Goal: Information Seeking & Learning: Learn about a topic

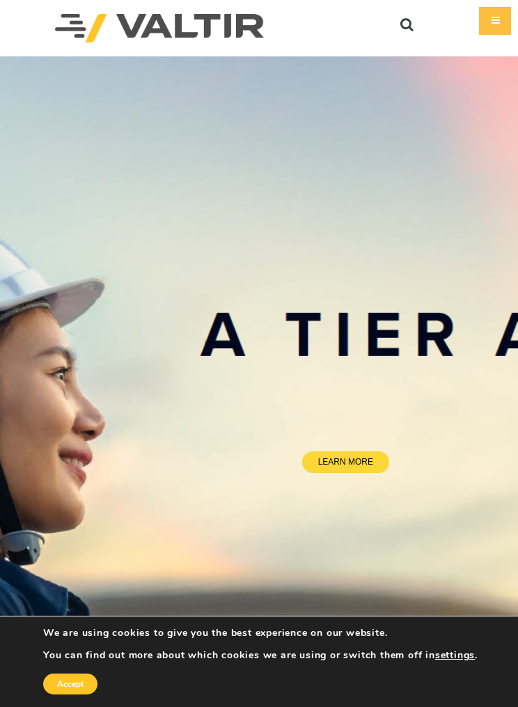
click at [458, 655] on button "settings" at bounding box center [455, 655] width 40 height 13
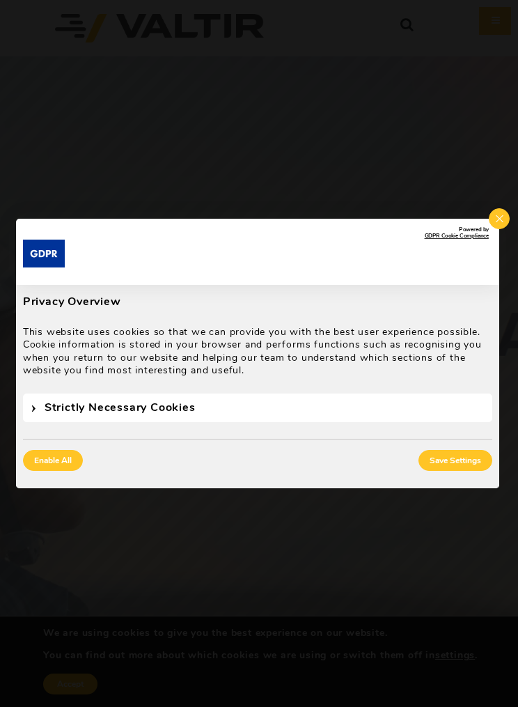
click at [57, 406] on span "Strictly Necessary Cookies" at bounding box center [257, 407] width 469 height 29
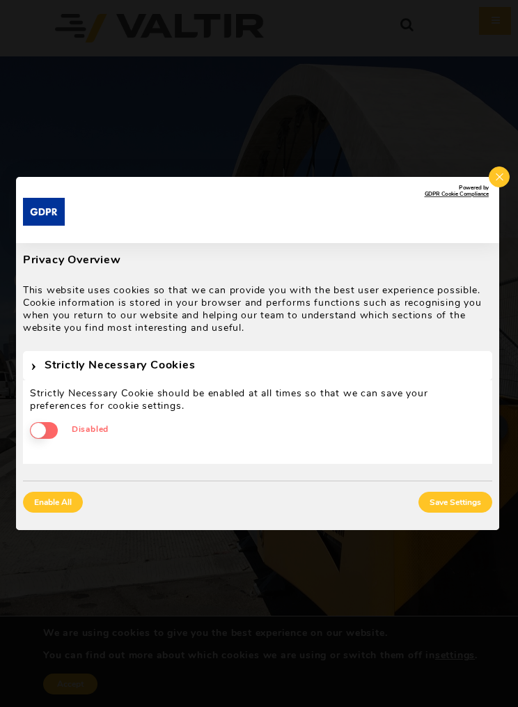
click at [41, 429] on div "Strictly Necessary Cookie should be enabled at all times so that we can save yo…" at bounding box center [257, 422] width 469 height 84
click at [40, 423] on div "Strictly Necessary Cookie should be enabled at all times so that we can save yo…" at bounding box center [257, 422] width 469 height 84
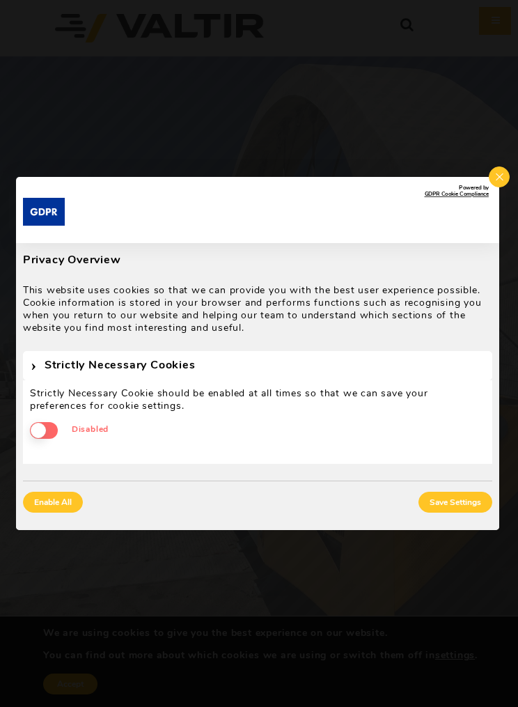
click at [443, 501] on button "Save Settings" at bounding box center [456, 502] width 74 height 21
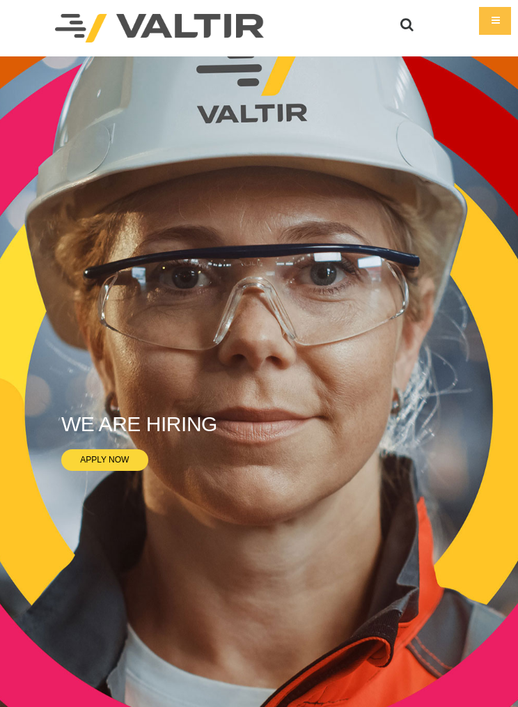
click at [77, 27] on img at bounding box center [159, 28] width 209 height 29
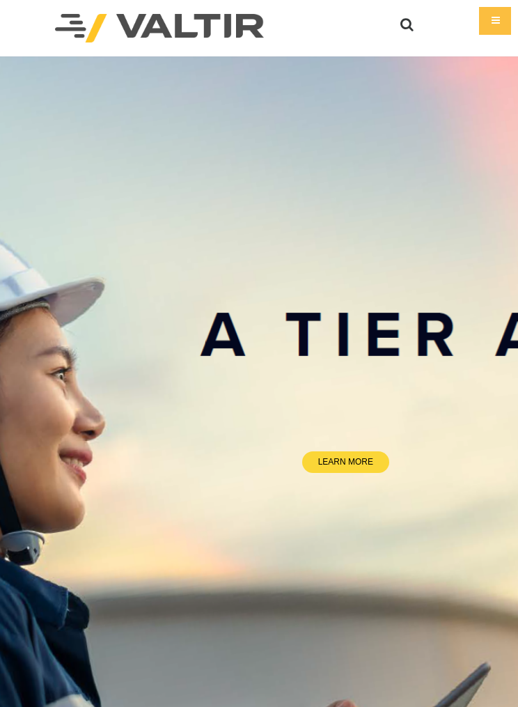
click at [485, 17] on div "Menu" at bounding box center [495, 21] width 32 height 28
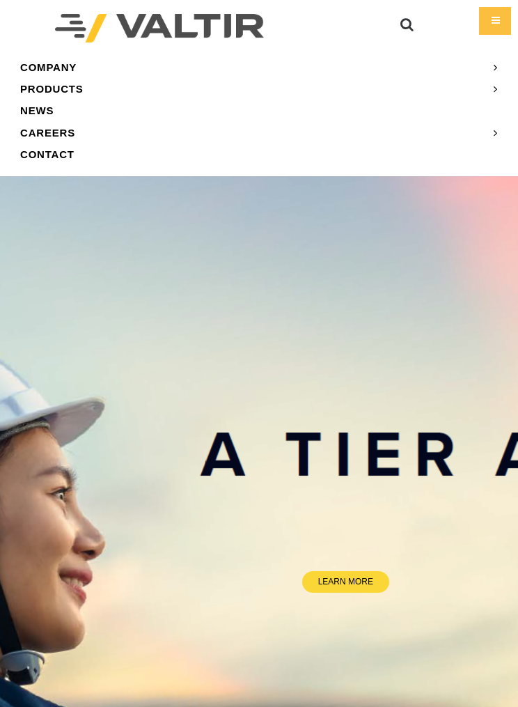
click at [49, 91] on link "PRODUCTS" at bounding box center [258, 89] width 497 height 22
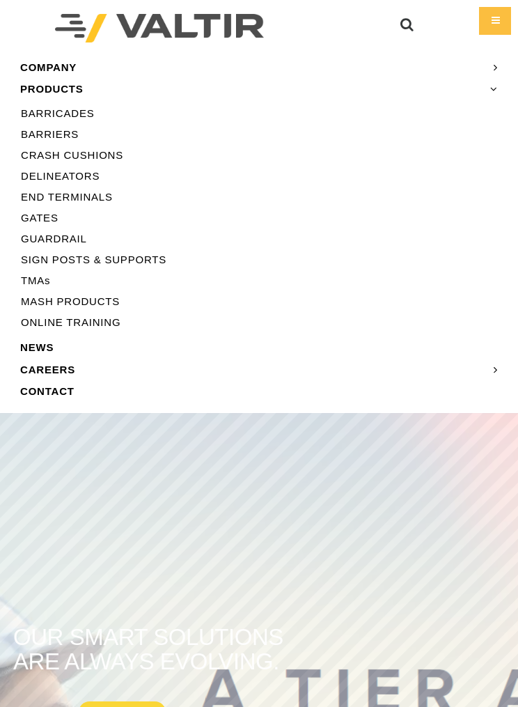
click at [51, 113] on link "BARRICADES" at bounding box center [258, 113] width 497 height 21
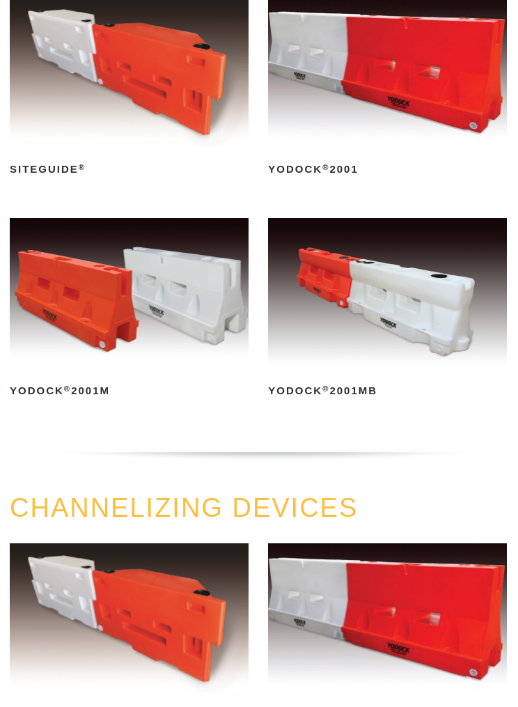
scroll to position [210, 0]
click at [343, 281] on img at bounding box center [388, 293] width 239 height 149
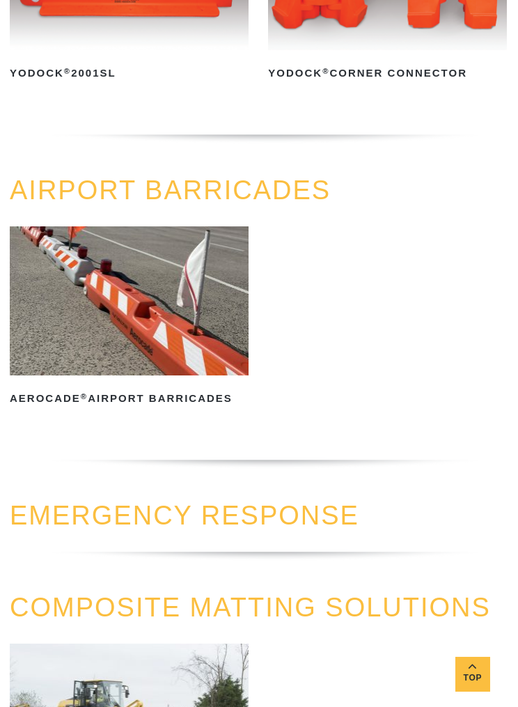
click at [79, 315] on img at bounding box center [129, 300] width 239 height 149
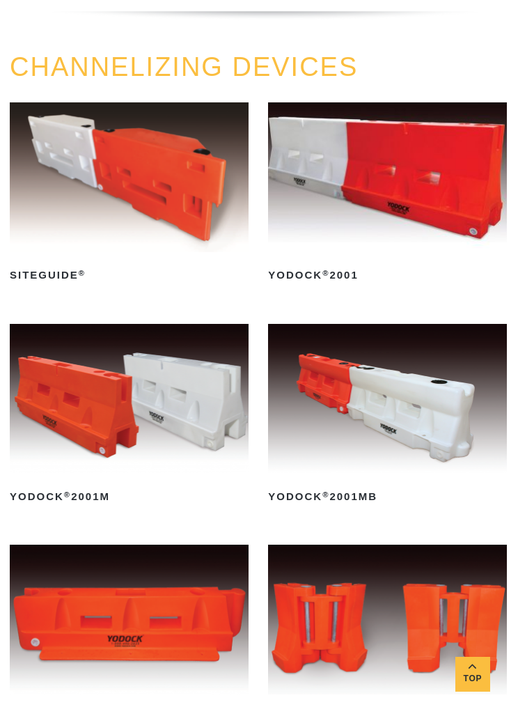
scroll to position [651, 1]
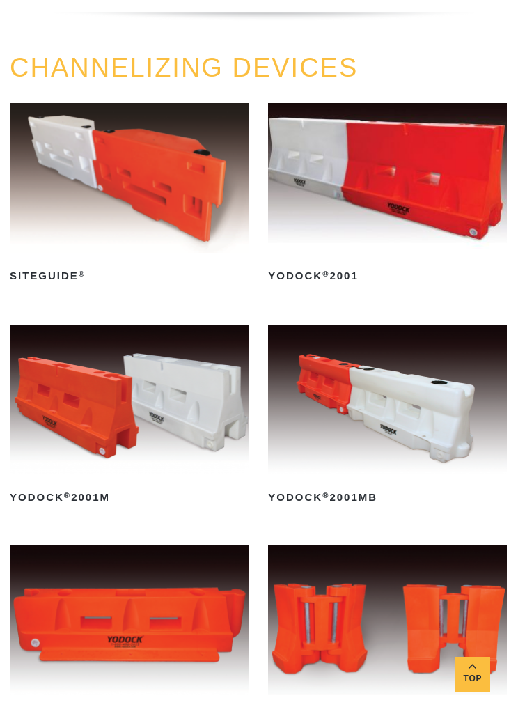
click at [348, 210] on img at bounding box center [387, 177] width 239 height 149
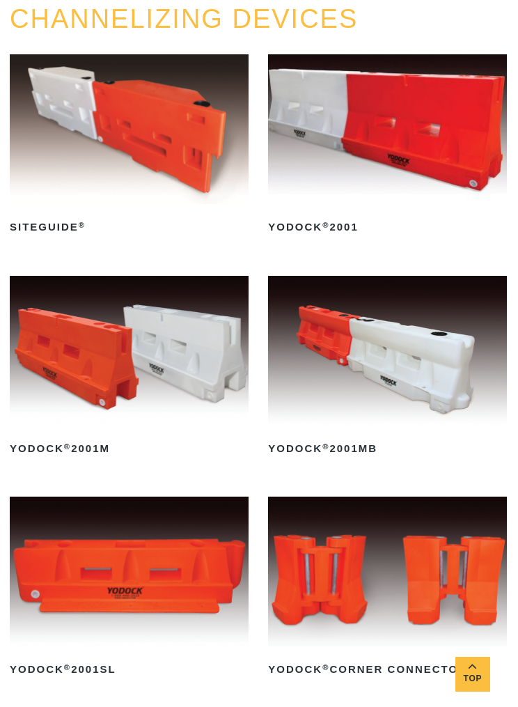
scroll to position [700, 1]
click at [113, 386] on img at bounding box center [129, 350] width 239 height 149
click at [81, 362] on img at bounding box center [129, 350] width 239 height 149
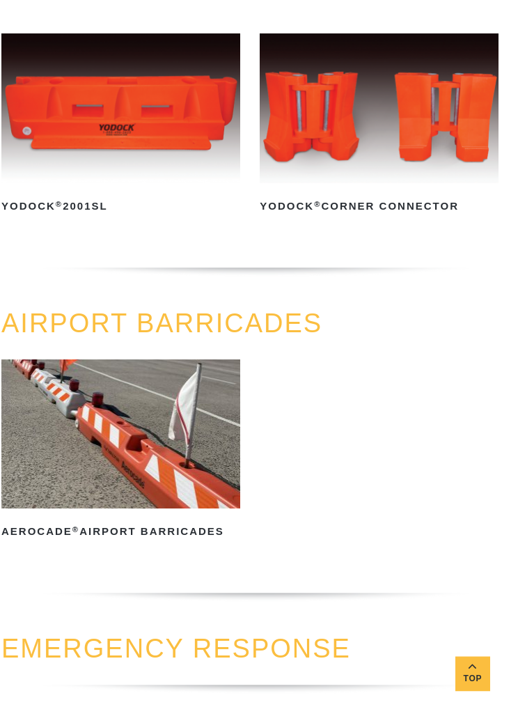
scroll to position [1164, 9]
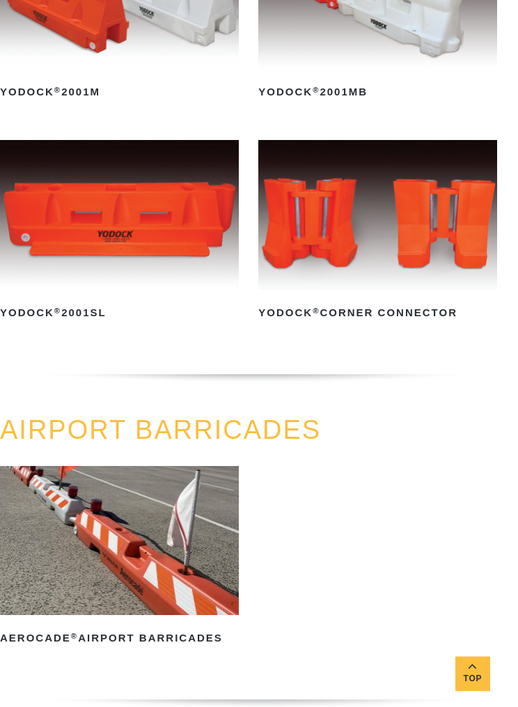
click at [341, 229] on img at bounding box center [377, 215] width 239 height 149
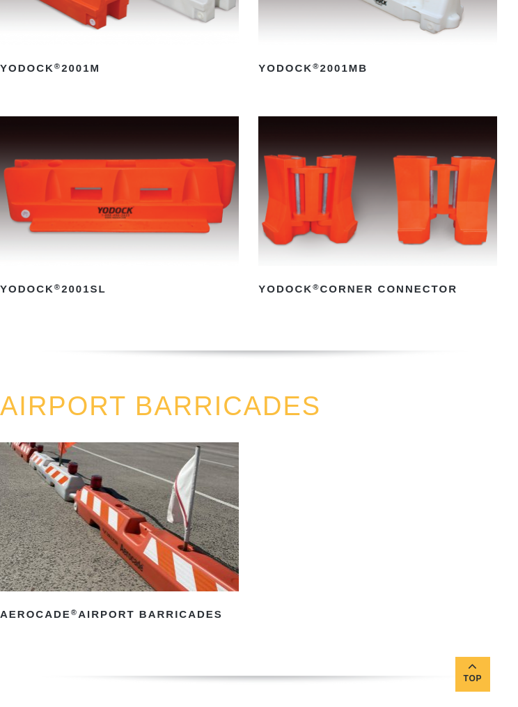
scroll to position [1079, 0]
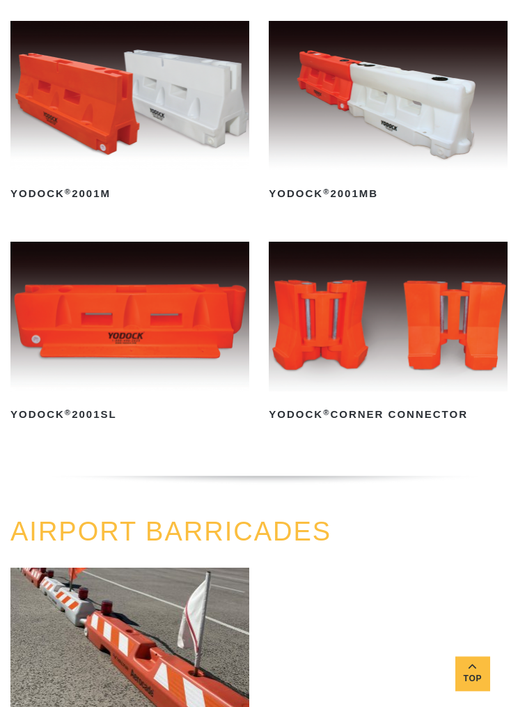
click at [104, 335] on img at bounding box center [129, 316] width 239 height 149
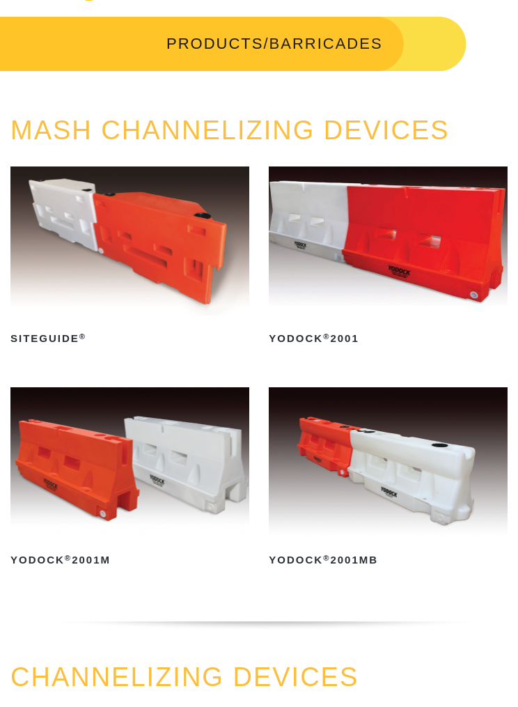
scroll to position [0, 0]
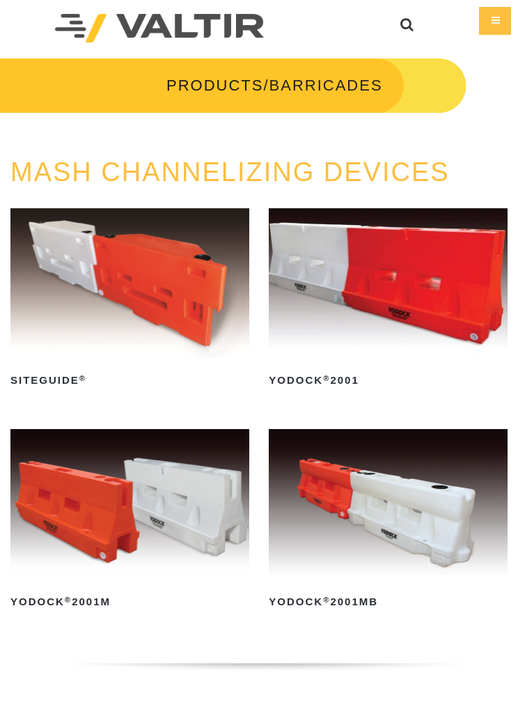
click at [357, 315] on img at bounding box center [388, 282] width 239 height 149
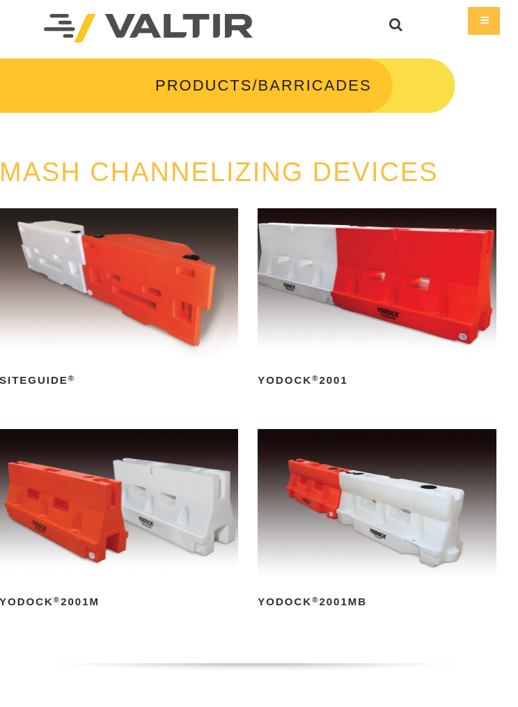
scroll to position [2, 10]
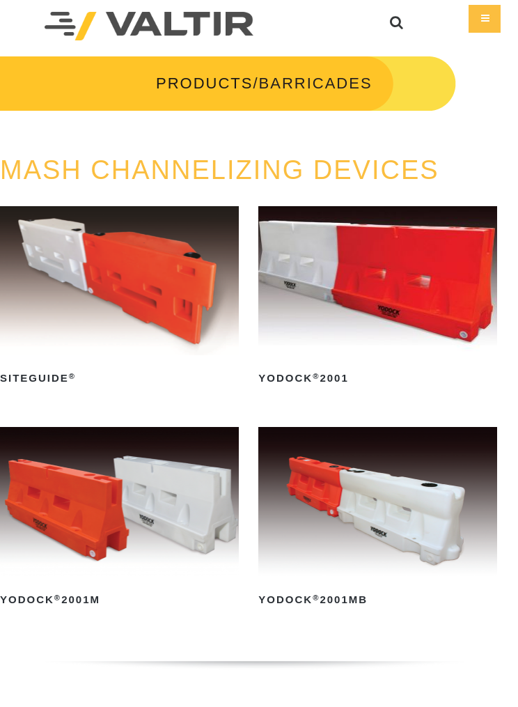
click at [345, 290] on img at bounding box center [377, 280] width 239 height 149
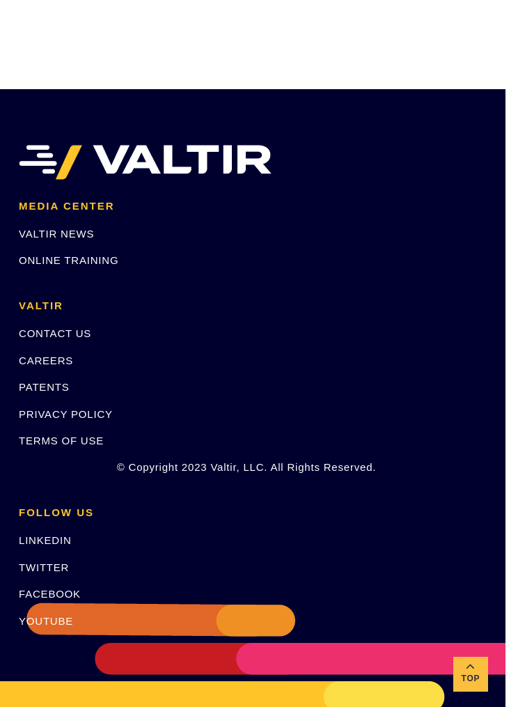
scroll to position [2155, 10]
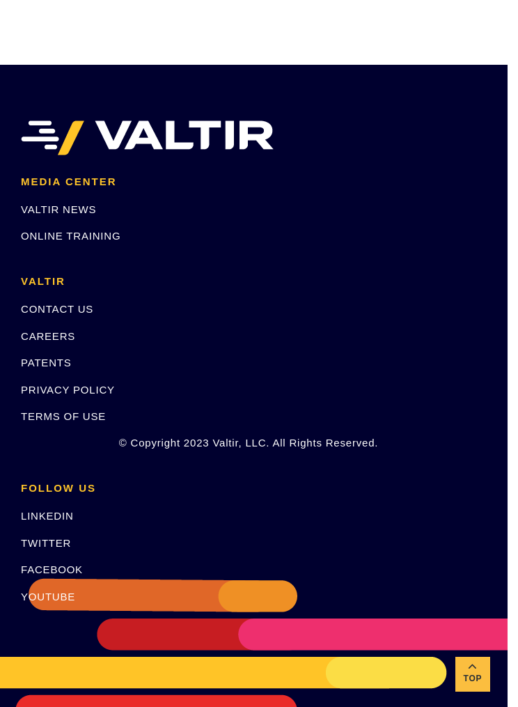
click at [44, 303] on link "CONTACT US" at bounding box center [57, 309] width 72 height 12
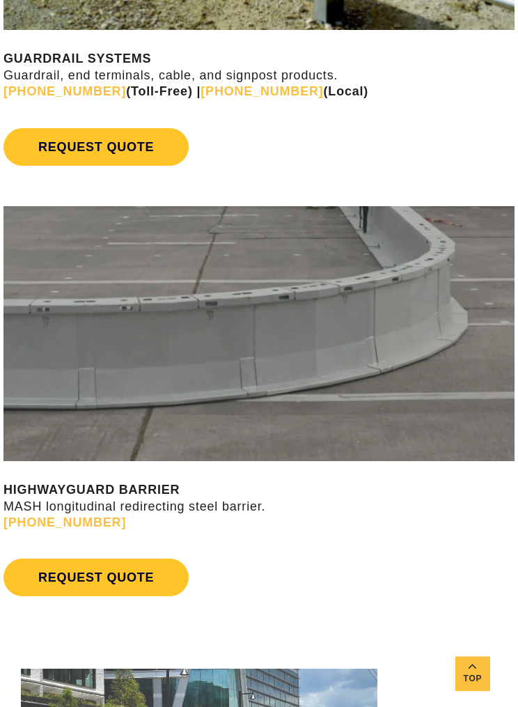
scroll to position [1361, 0]
click at [43, 455] on img at bounding box center [258, 334] width 511 height 256
click at [81, 483] on strong "HIGHWAYGUARD BARRIER" at bounding box center [91, 490] width 176 height 14
click at [85, 359] on img at bounding box center [258, 334] width 511 height 256
click at [97, 347] on img at bounding box center [258, 334] width 511 height 256
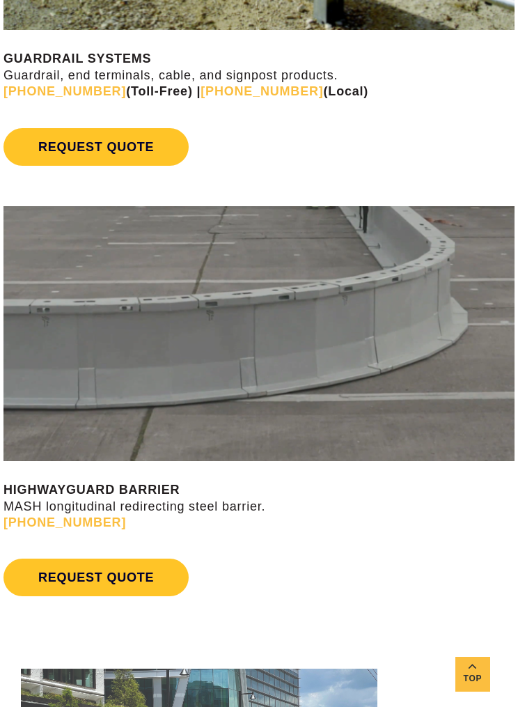
click at [96, 346] on img at bounding box center [258, 334] width 511 height 256
click at [84, 363] on img at bounding box center [258, 334] width 511 height 256
click at [125, 370] on img at bounding box center [258, 334] width 511 height 256
click at [75, 364] on img at bounding box center [258, 334] width 511 height 256
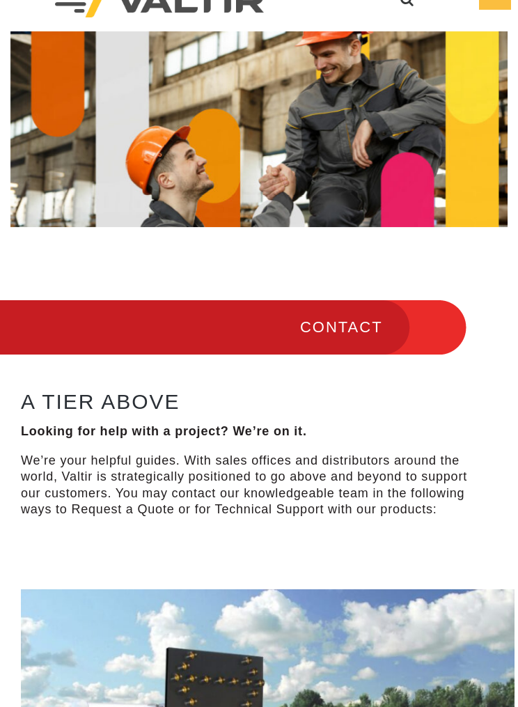
scroll to position [0, 0]
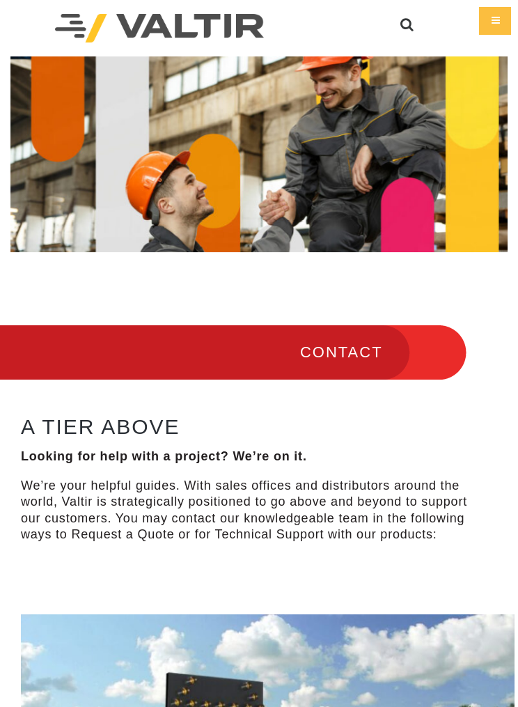
click at [494, 40] on div "Menu COMPANY ABOUT VALTIR OUR HISTORY RENTALS INTERNATIONAL PRODUCTS BARRICADES…" at bounding box center [258, 28] width 497 height 56
click at [489, 10] on div "Menu" at bounding box center [495, 21] width 32 height 28
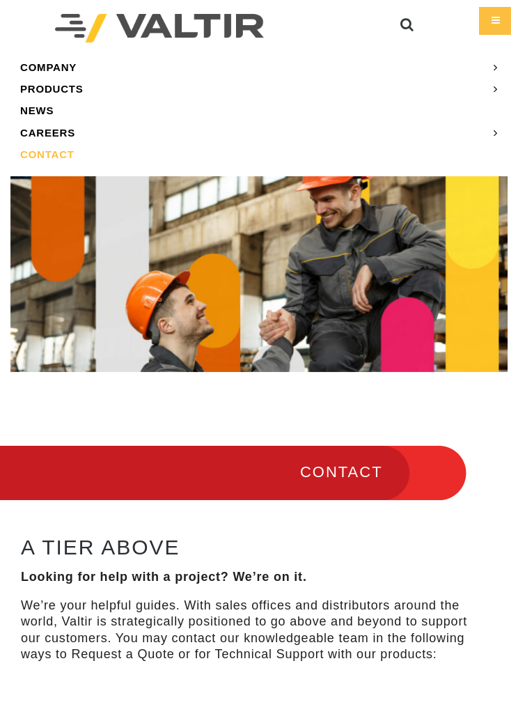
click at [55, 88] on link "PRODUCTS" at bounding box center [258, 89] width 497 height 22
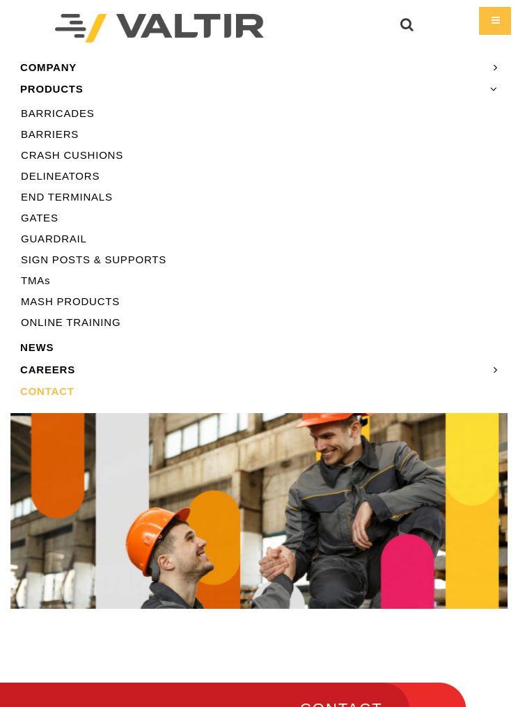
click at [56, 240] on link "GUARDRAIL" at bounding box center [258, 238] width 497 height 21
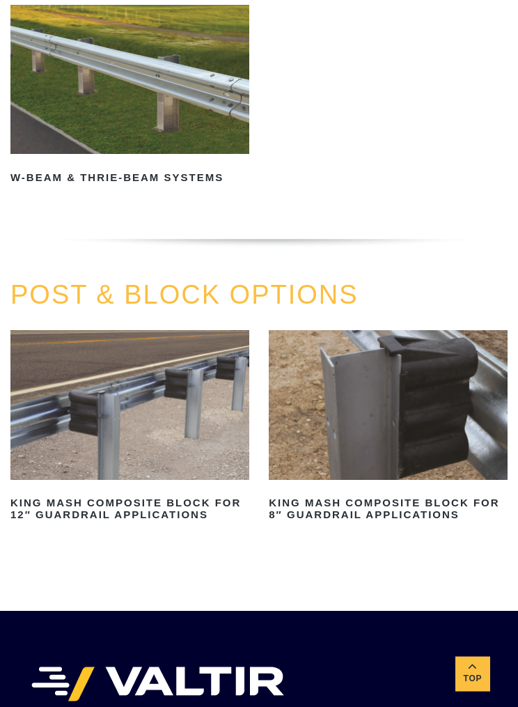
scroll to position [1302, 0]
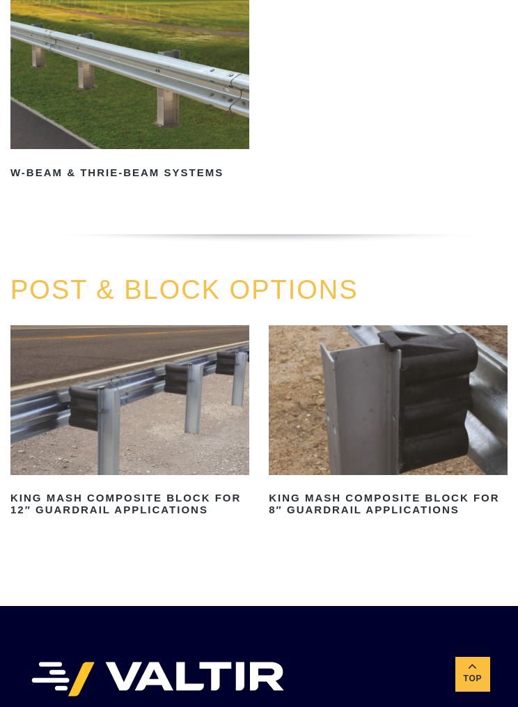
click at [127, 419] on img at bounding box center [129, 399] width 239 height 149
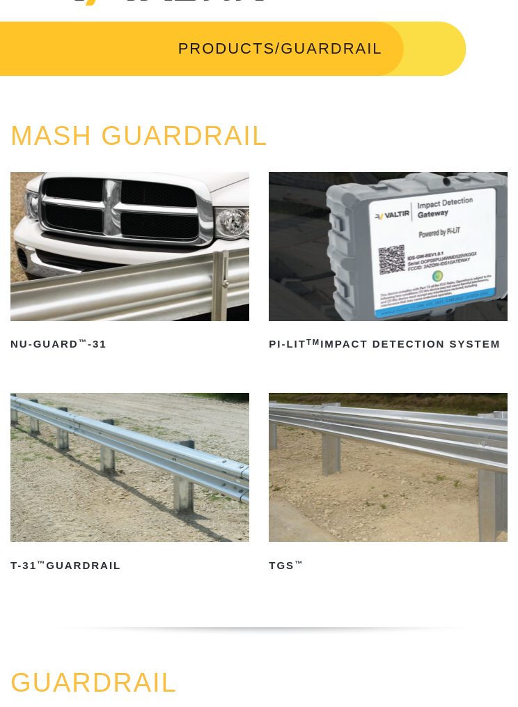
scroll to position [0, 0]
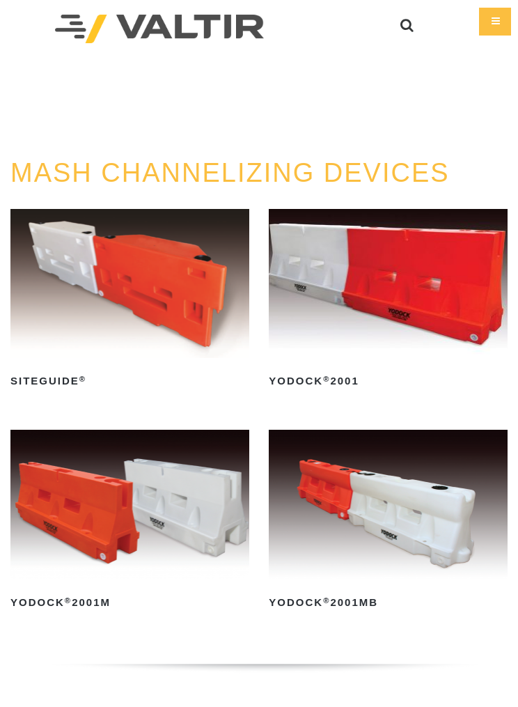
scroll to position [2203, 10]
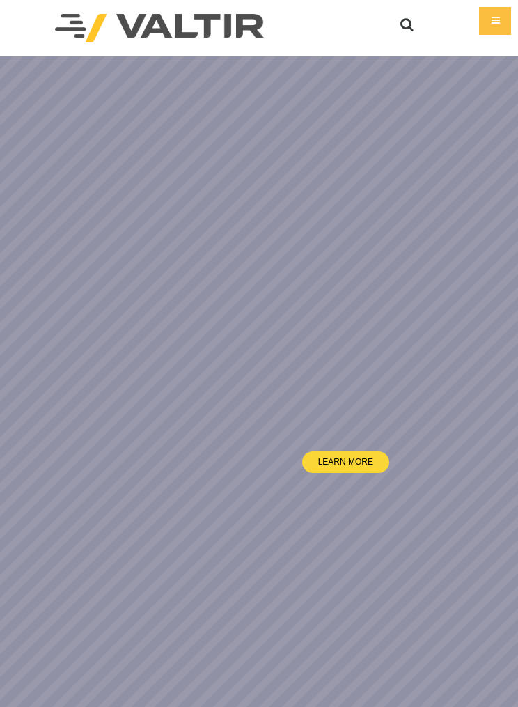
click at [487, 10] on div "Menu" at bounding box center [495, 21] width 32 height 28
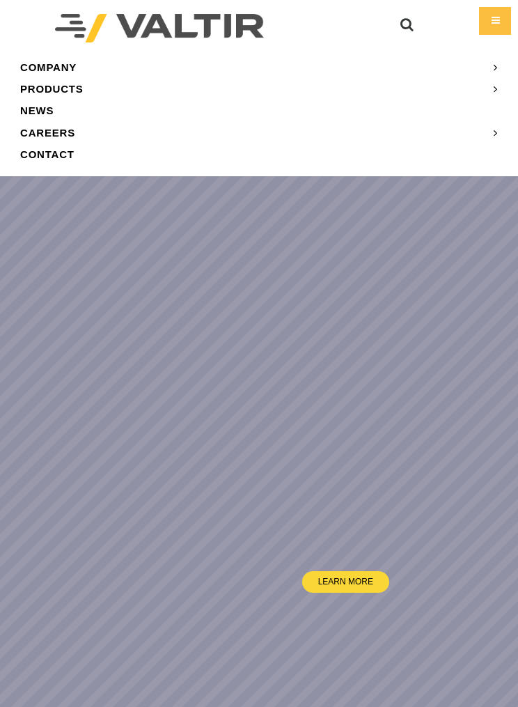
click at [490, 22] on div "Menu" at bounding box center [495, 21] width 32 height 28
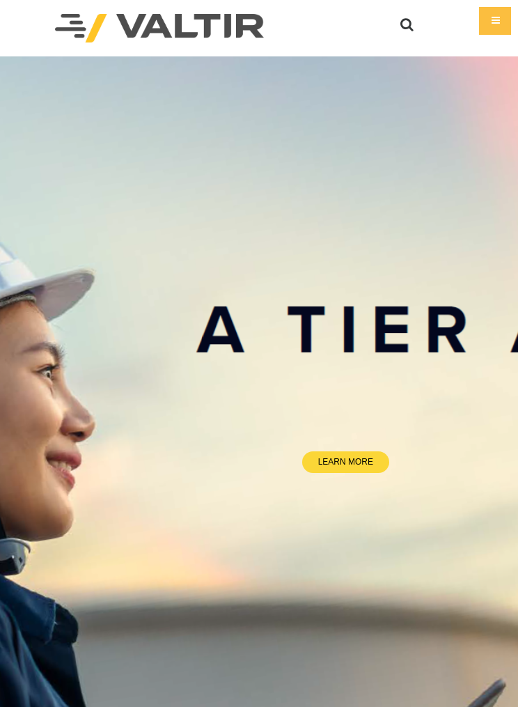
click at [486, 29] on div "Menu" at bounding box center [495, 21] width 32 height 28
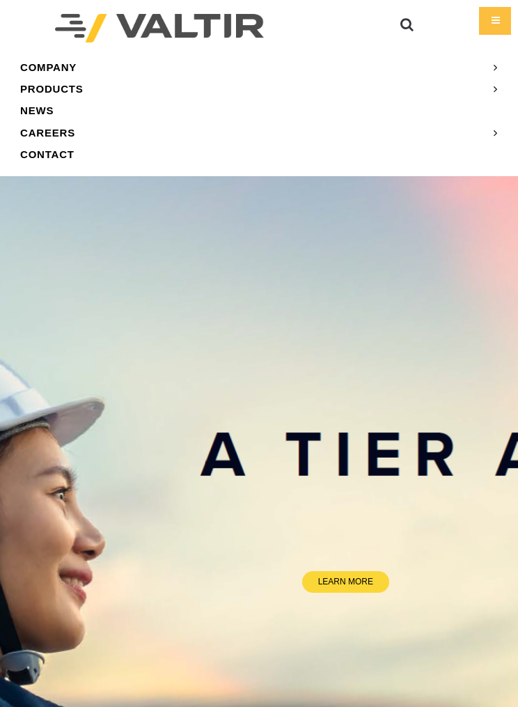
click at [63, 88] on link "PRODUCTS" at bounding box center [258, 89] width 497 height 22
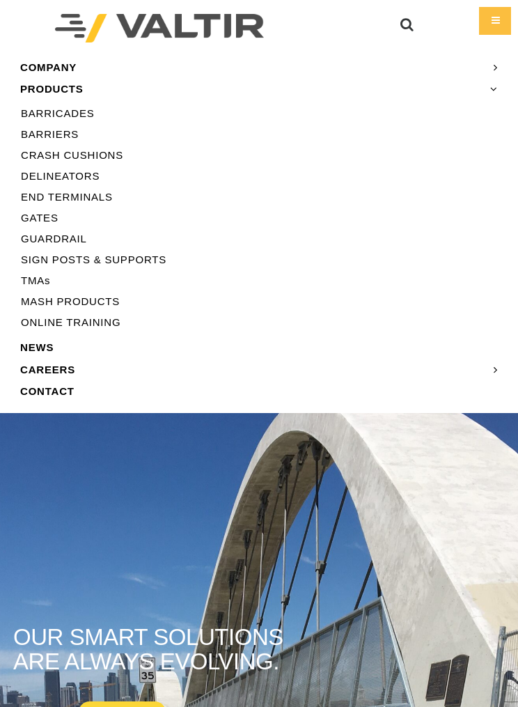
click at [56, 128] on link "BARRIERS" at bounding box center [258, 134] width 497 height 21
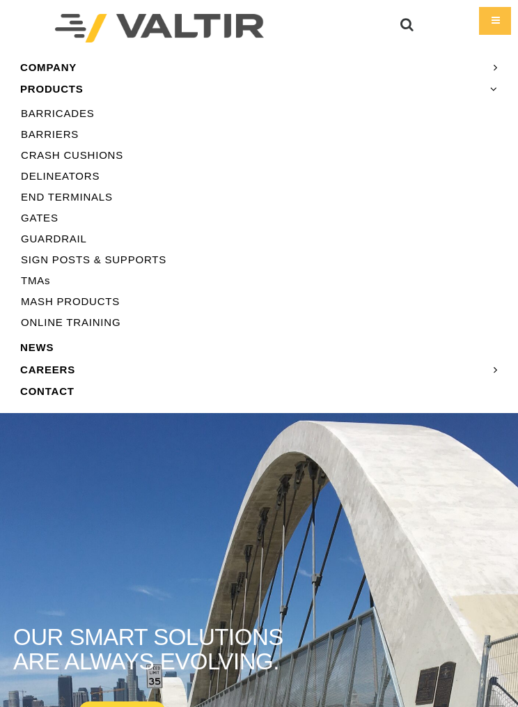
click at [482, 19] on div "Menu" at bounding box center [495, 21] width 32 height 28
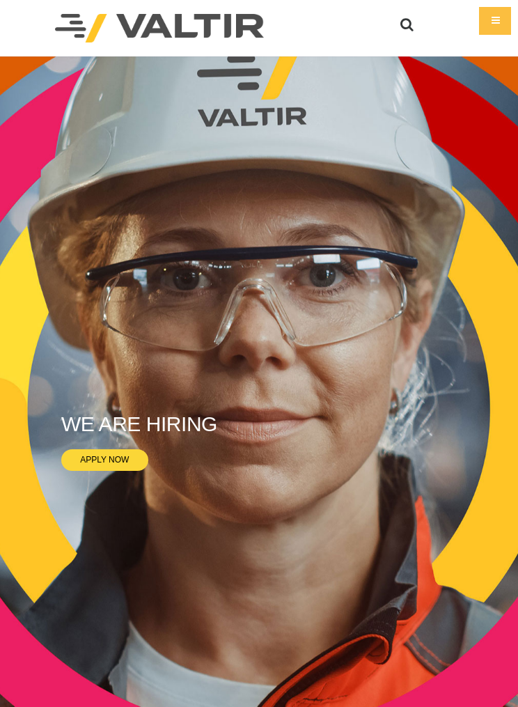
click at [492, 11] on div "Menu" at bounding box center [495, 21] width 32 height 28
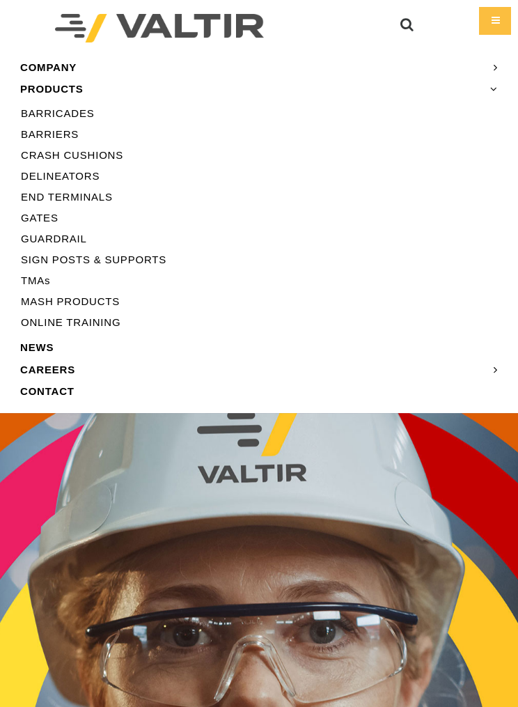
click at [53, 129] on link "BARRIERS" at bounding box center [258, 134] width 497 height 21
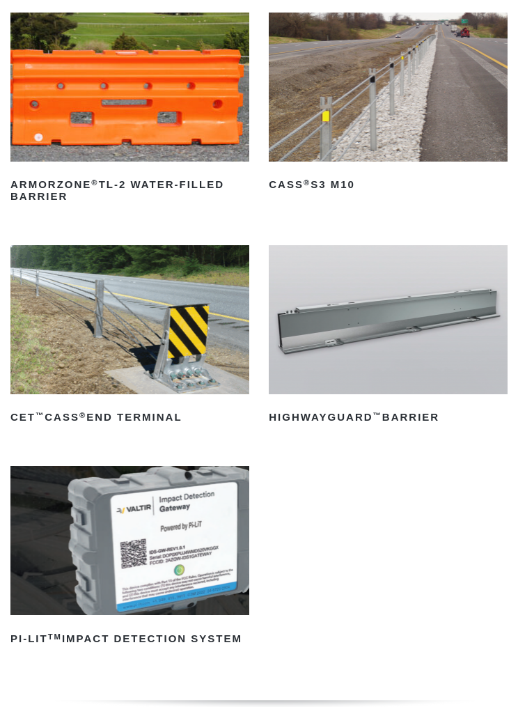
scroll to position [196, 0]
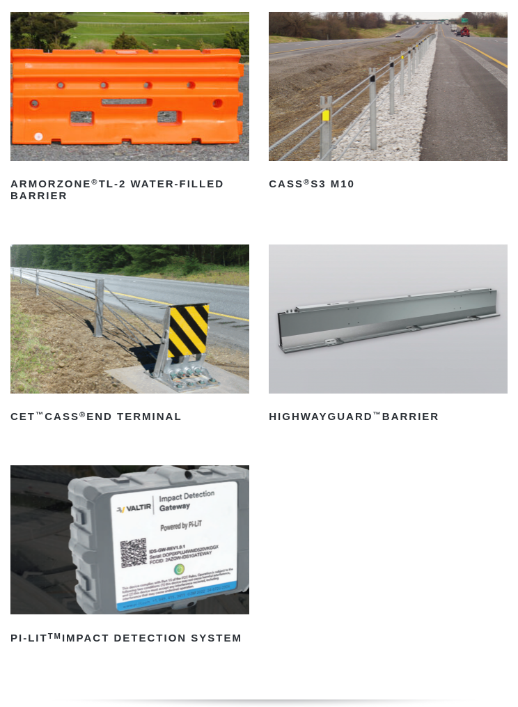
click at [338, 357] on img at bounding box center [388, 319] width 239 height 149
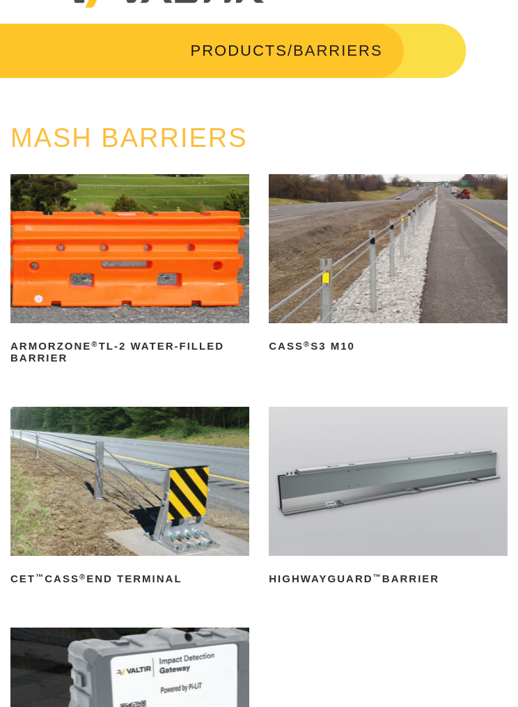
scroll to position [0, 0]
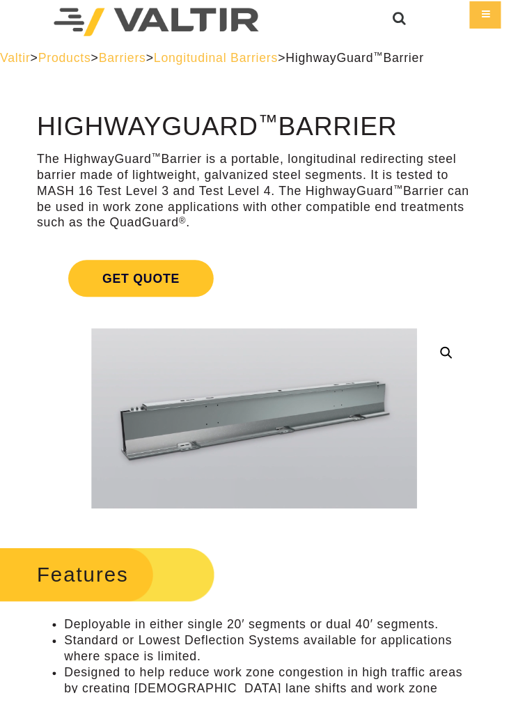
scroll to position [1, 0]
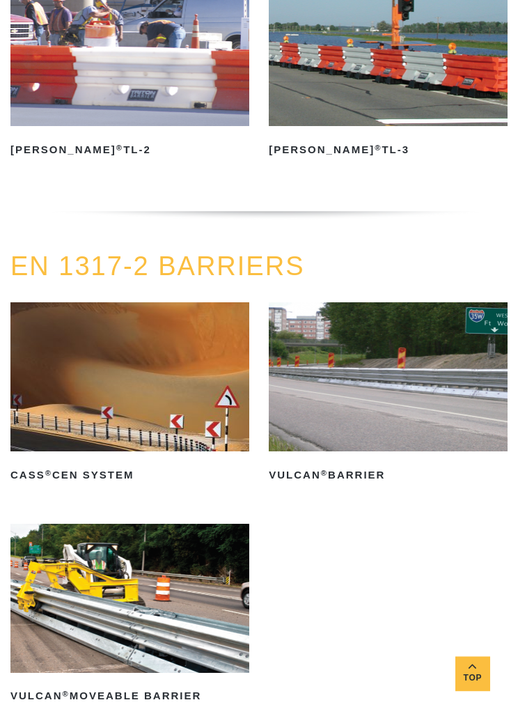
scroll to position [2777, 0]
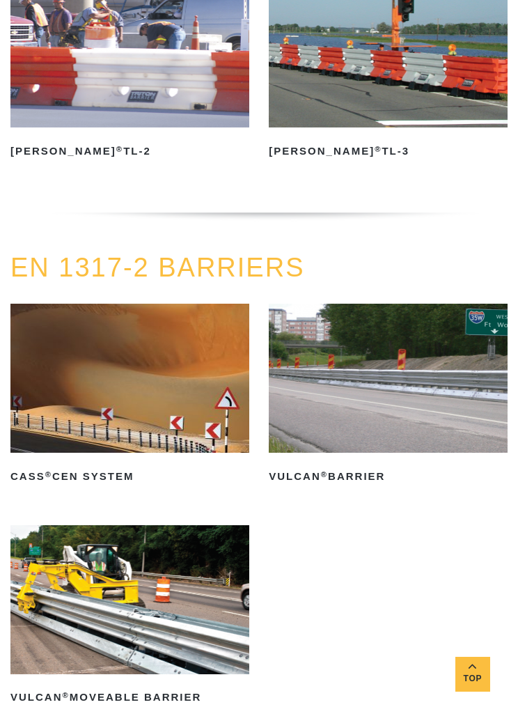
click at [348, 382] on img at bounding box center [388, 378] width 239 height 149
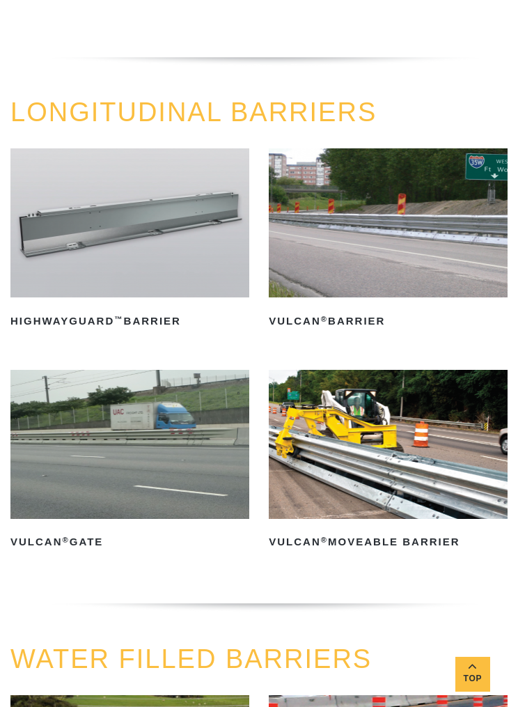
scroll to position [1822, 0]
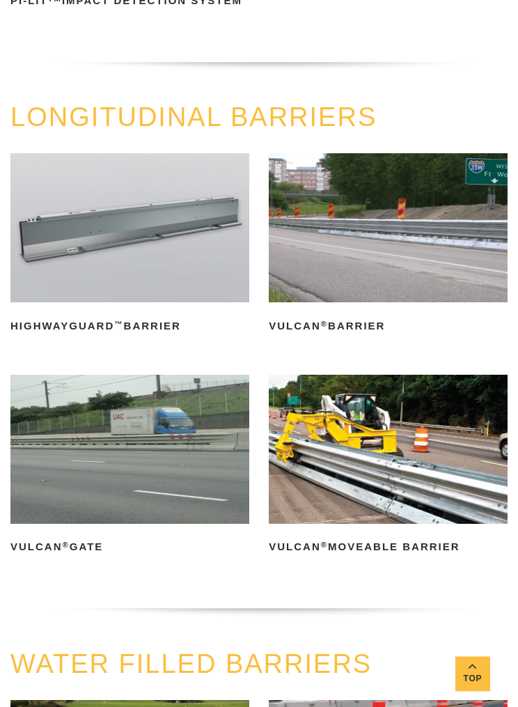
click at [327, 245] on img at bounding box center [388, 228] width 239 height 149
click at [85, 224] on img at bounding box center [129, 227] width 239 height 149
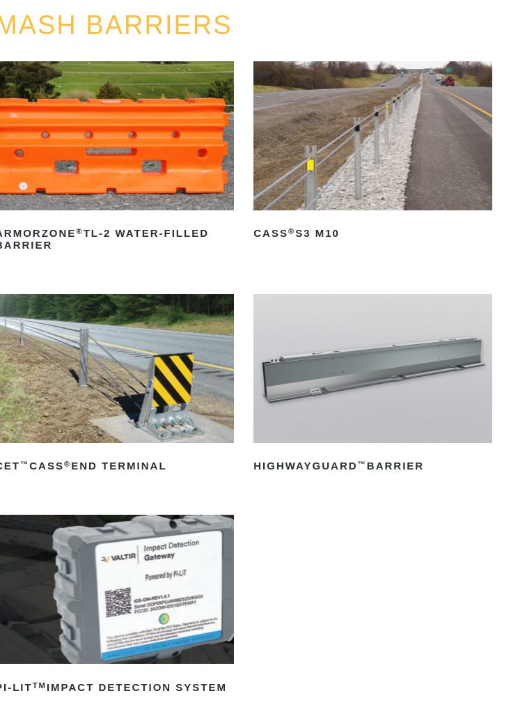
scroll to position [0, 10]
